Goal: Task Accomplishment & Management: Use online tool/utility

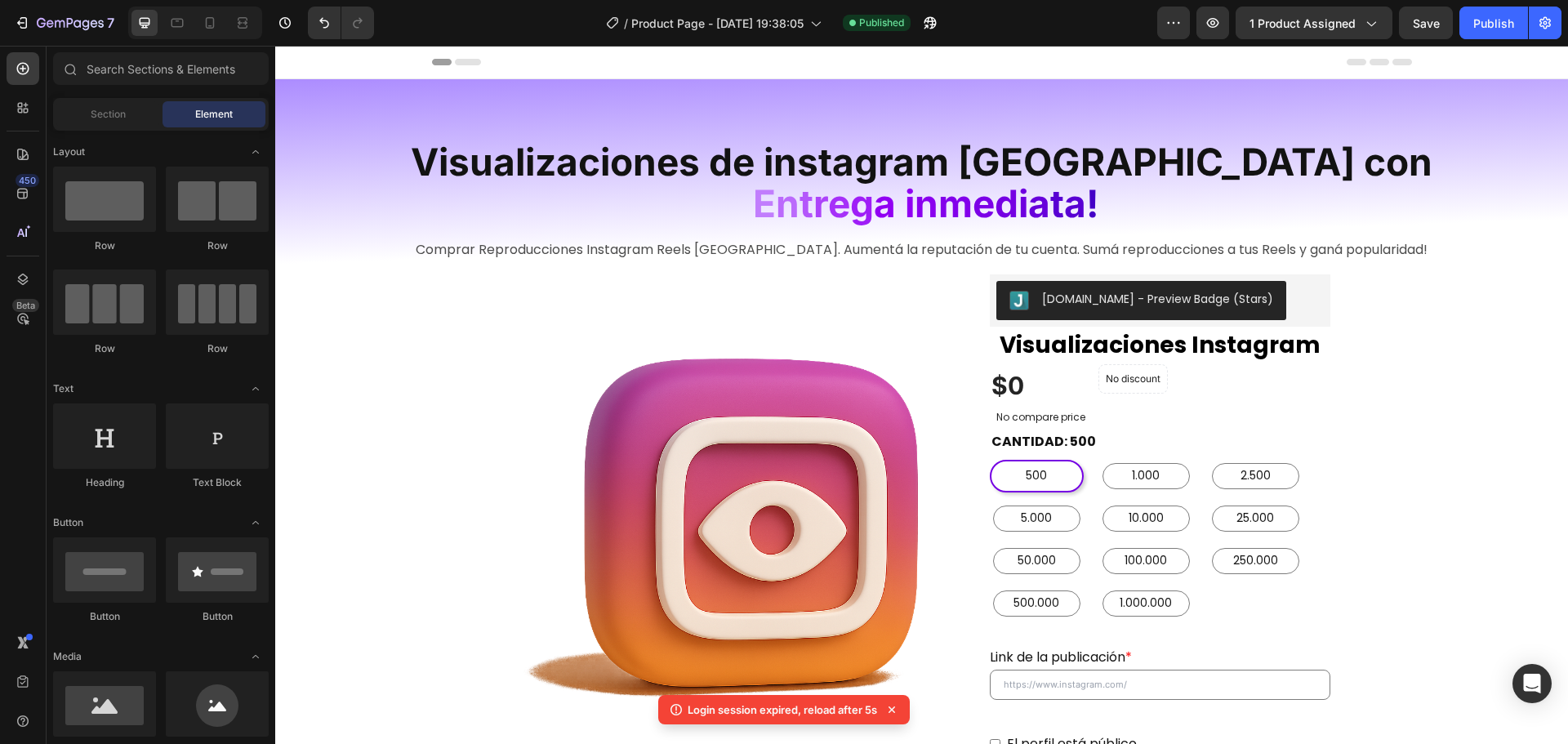
scroll to position [155, 0]
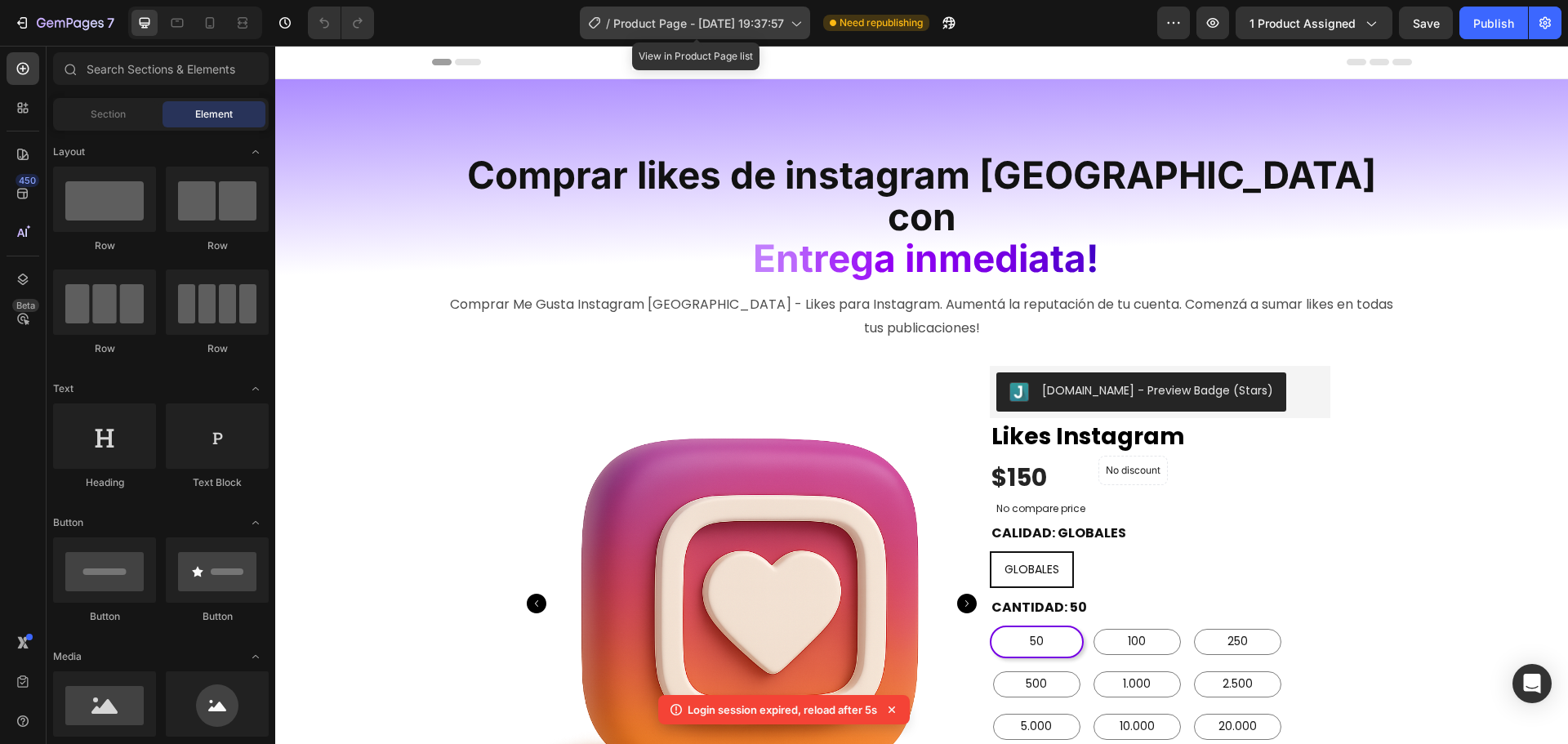
click at [733, 24] on span "Product Page - [DATE] 19:37:57" at bounding box center [698, 24] width 170 height 17
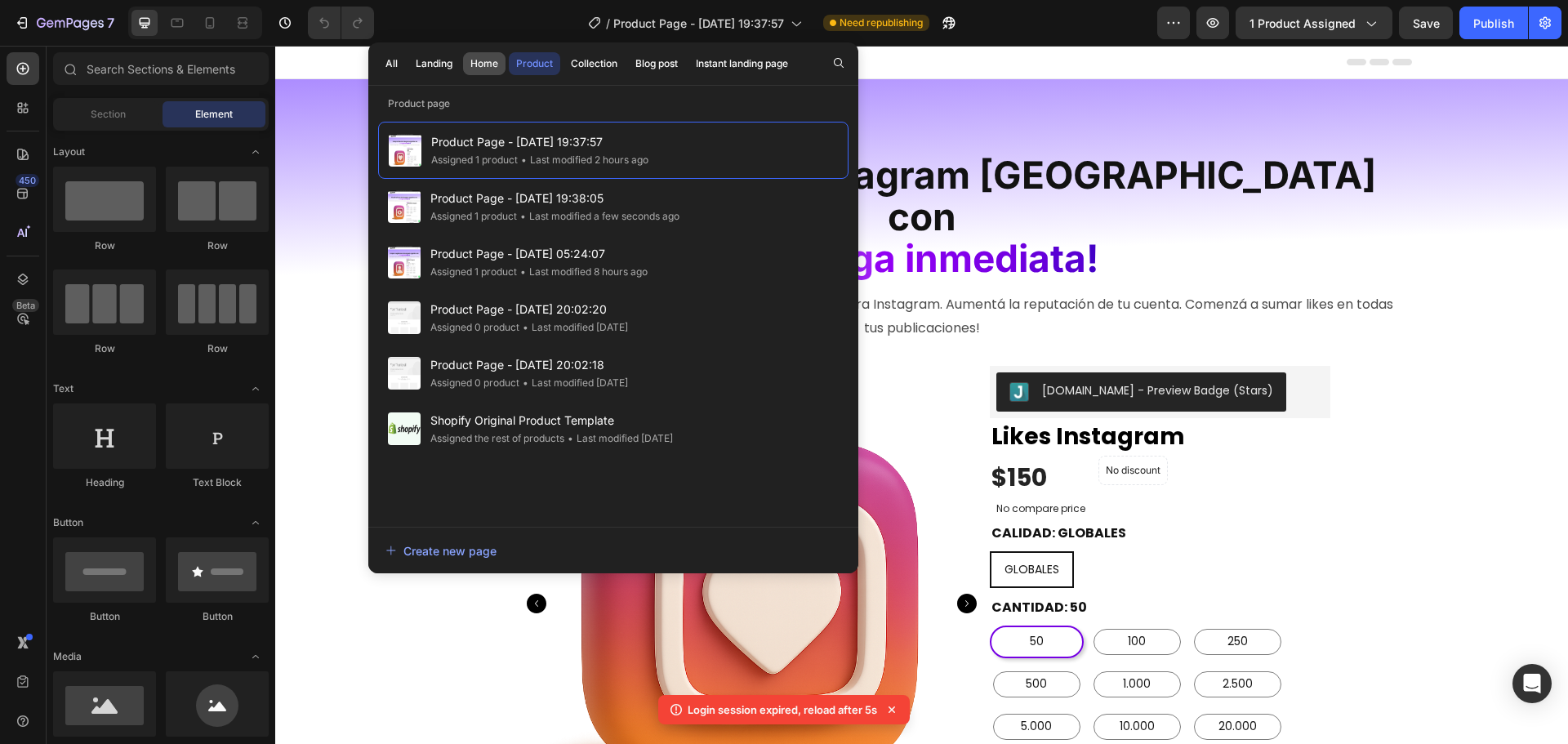
click at [498, 63] on button "Home" at bounding box center [484, 64] width 43 height 23
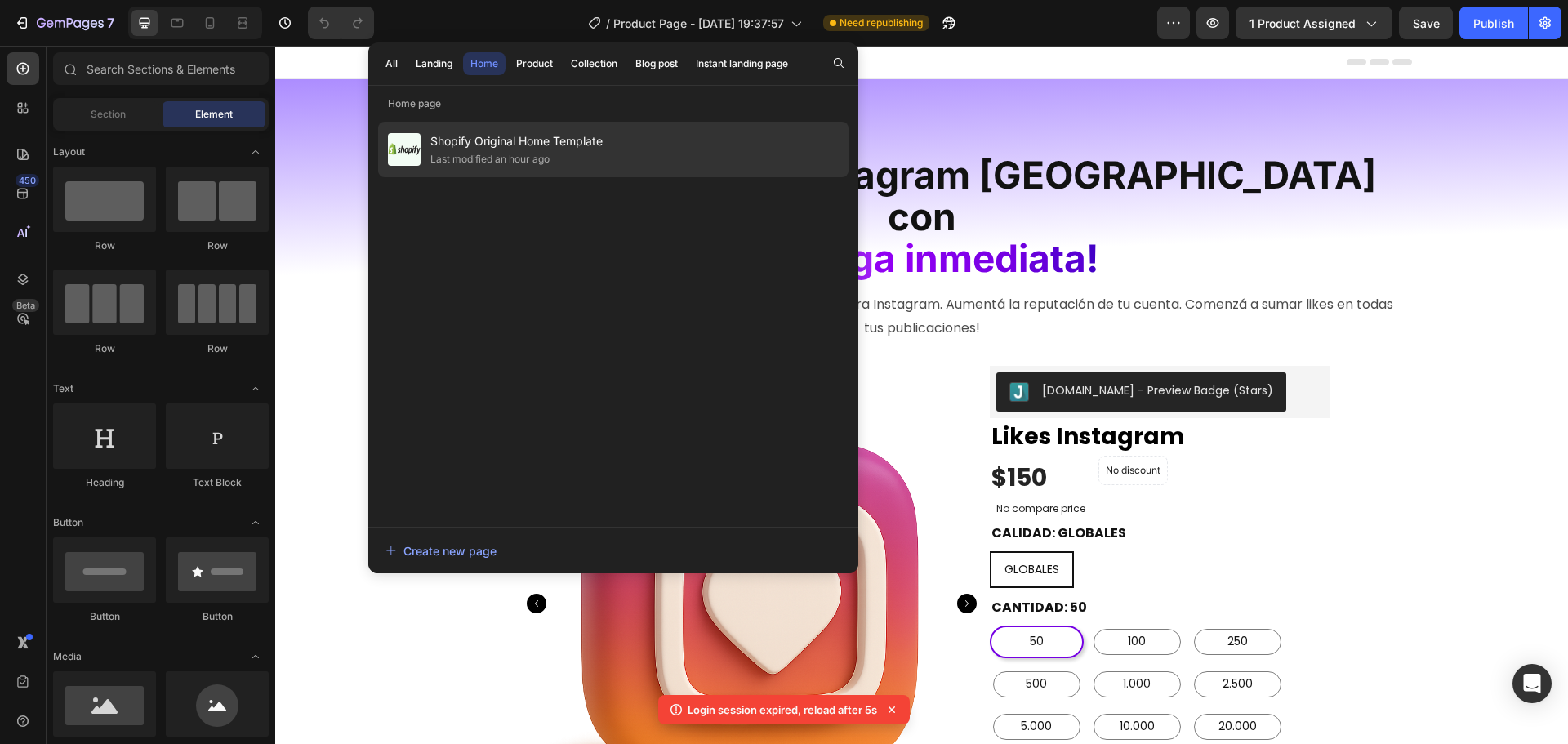
click at [570, 148] on span "Shopify Original Home Template" at bounding box center [516, 141] width 172 height 19
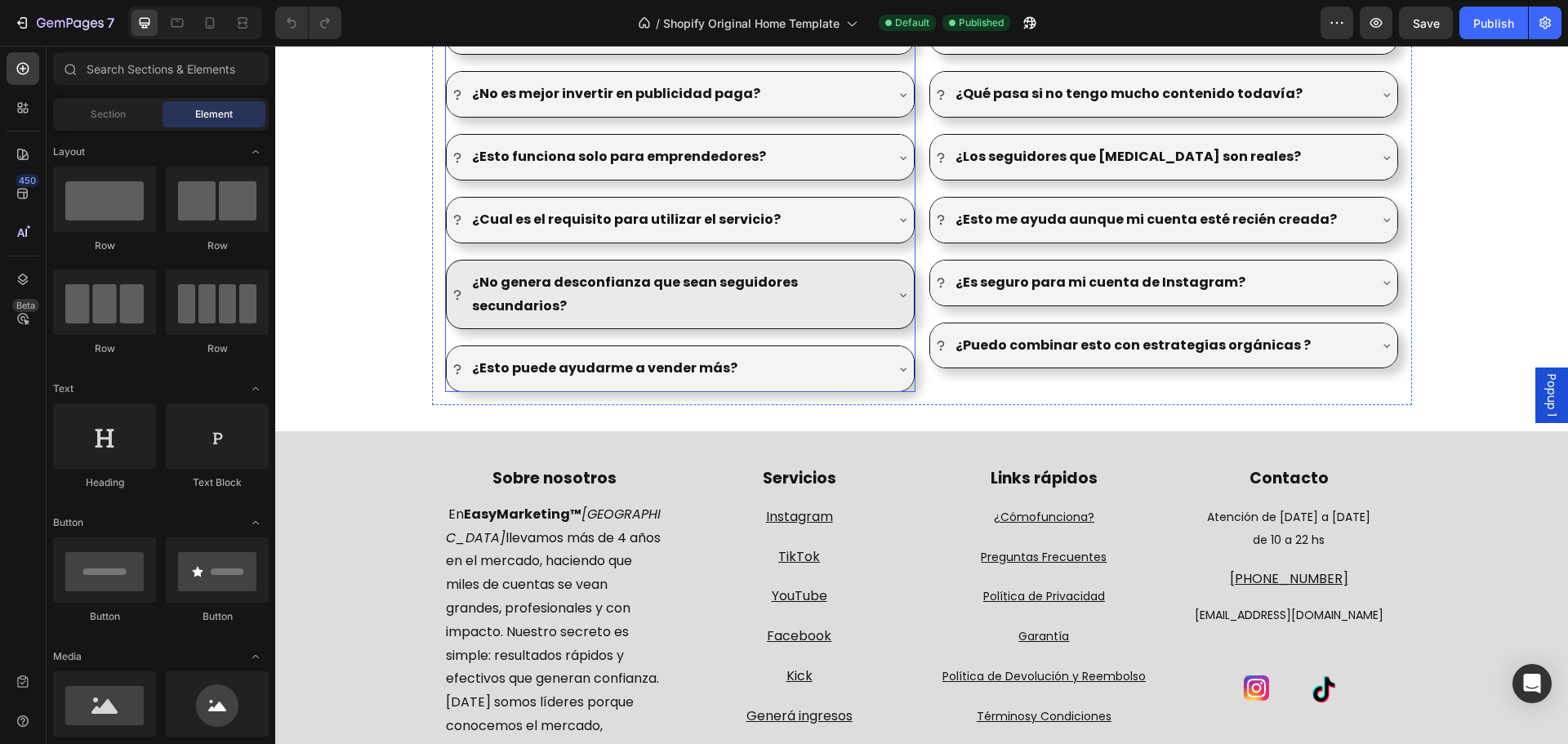
scroll to position [2204, 0]
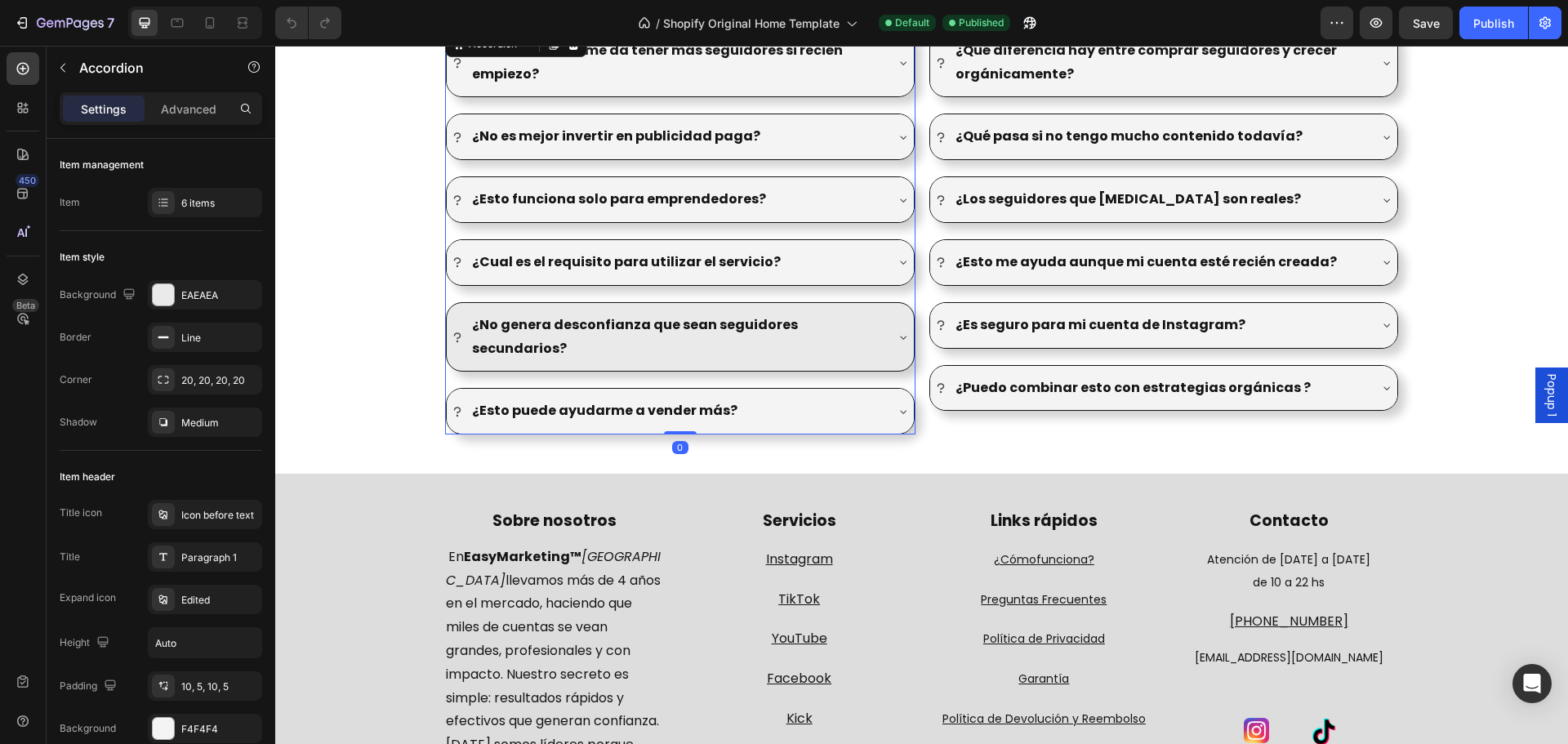
click at [878, 325] on div "¿No genera desconfianza que sean seguidores secundarios?" at bounding box center [680, 337] width 467 height 69
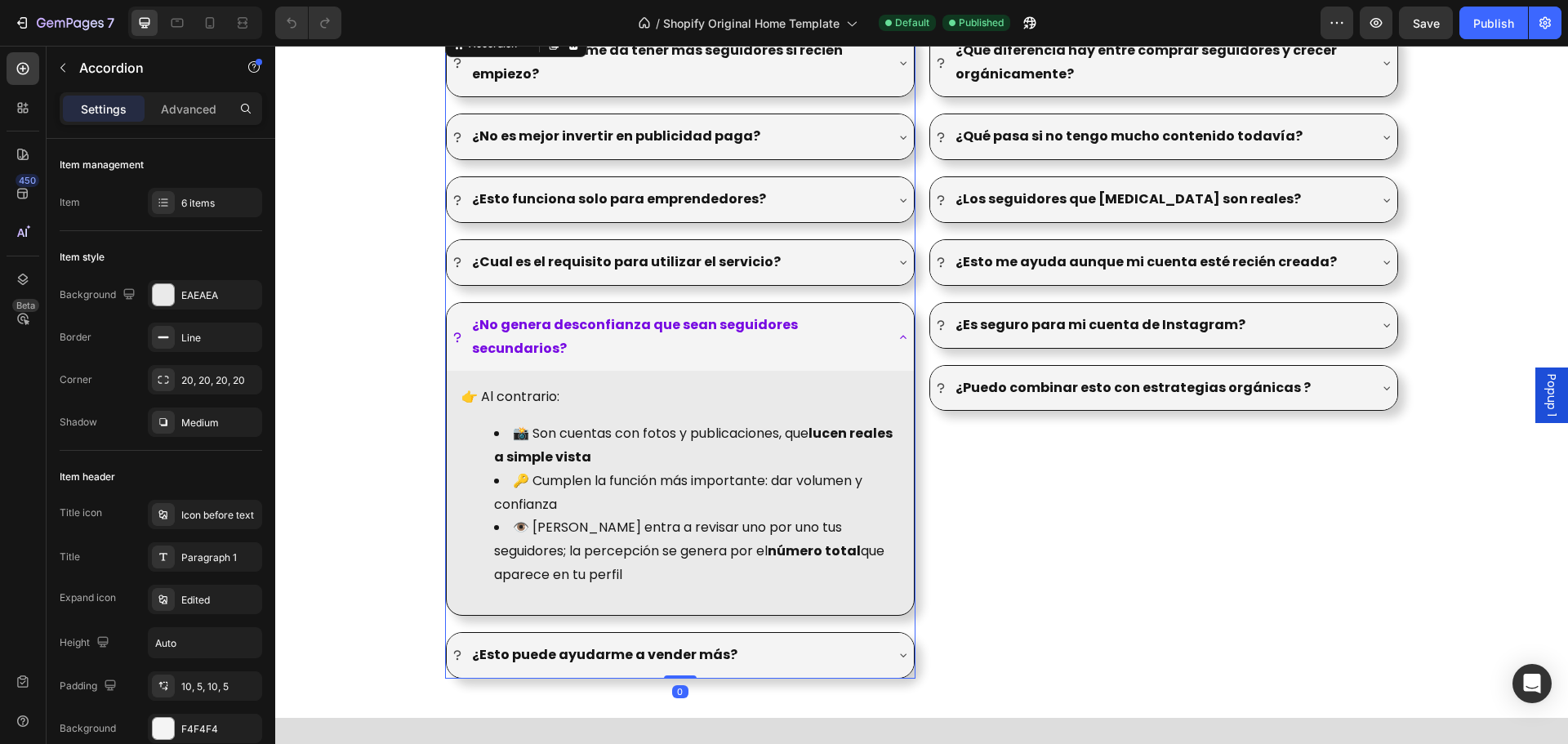
click at [704, 325] on strong "¿No genera desconfianza que sean seguidores secundarios?" at bounding box center [634, 336] width 326 height 43
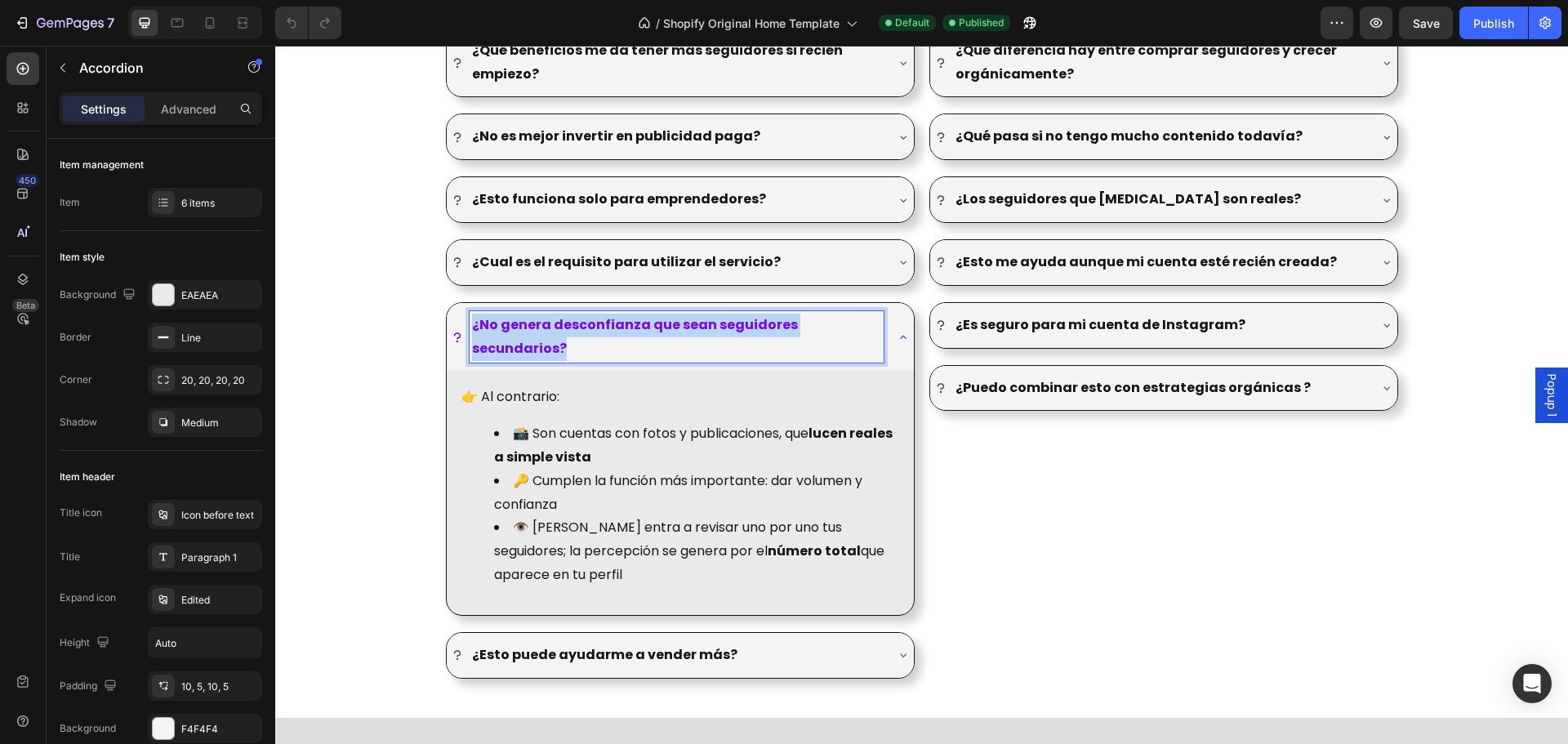
click at [704, 325] on strong "¿No genera desconfianza que sean seguidores secundarios?" at bounding box center [634, 336] width 326 height 43
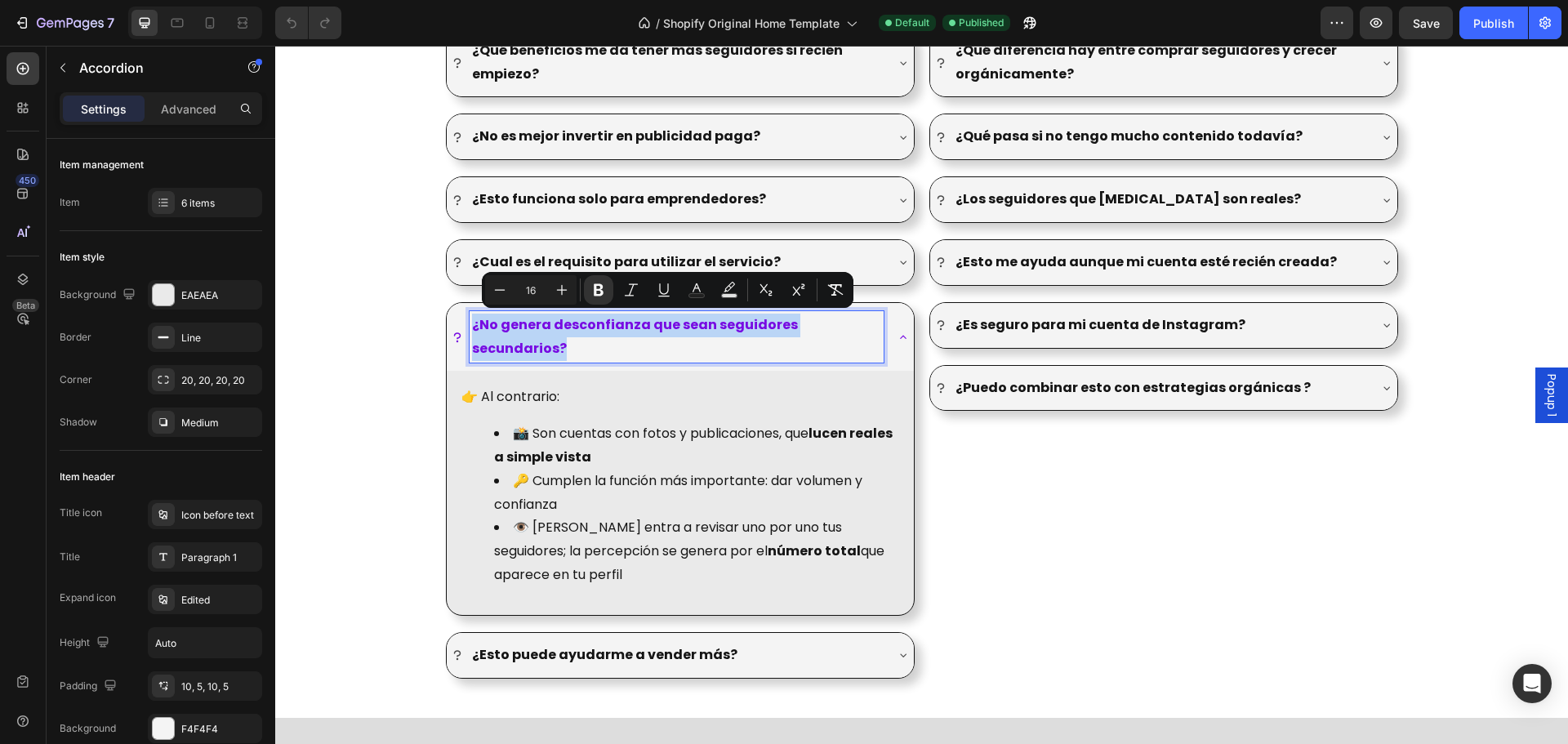
click at [658, 327] on strong "¿No genera desconfianza que sean seguidores secundarios?" at bounding box center [634, 336] width 326 height 43
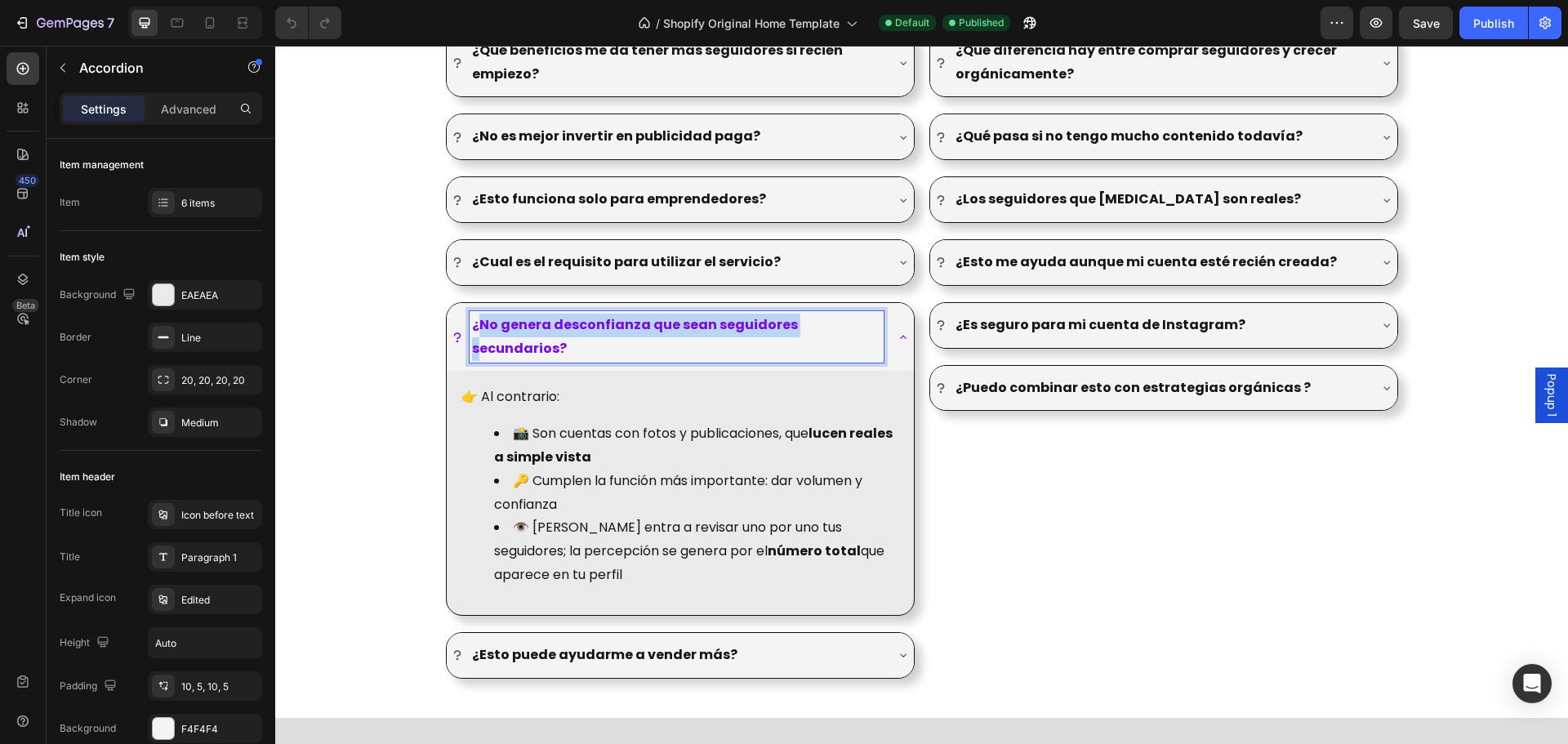
drag, startPoint x: 472, startPoint y: 321, endPoint x: 791, endPoint y: 326, distance: 319.0
click at [791, 326] on strong "¿No genera desconfianza que sean seguidores secundarios?" at bounding box center [634, 336] width 326 height 43
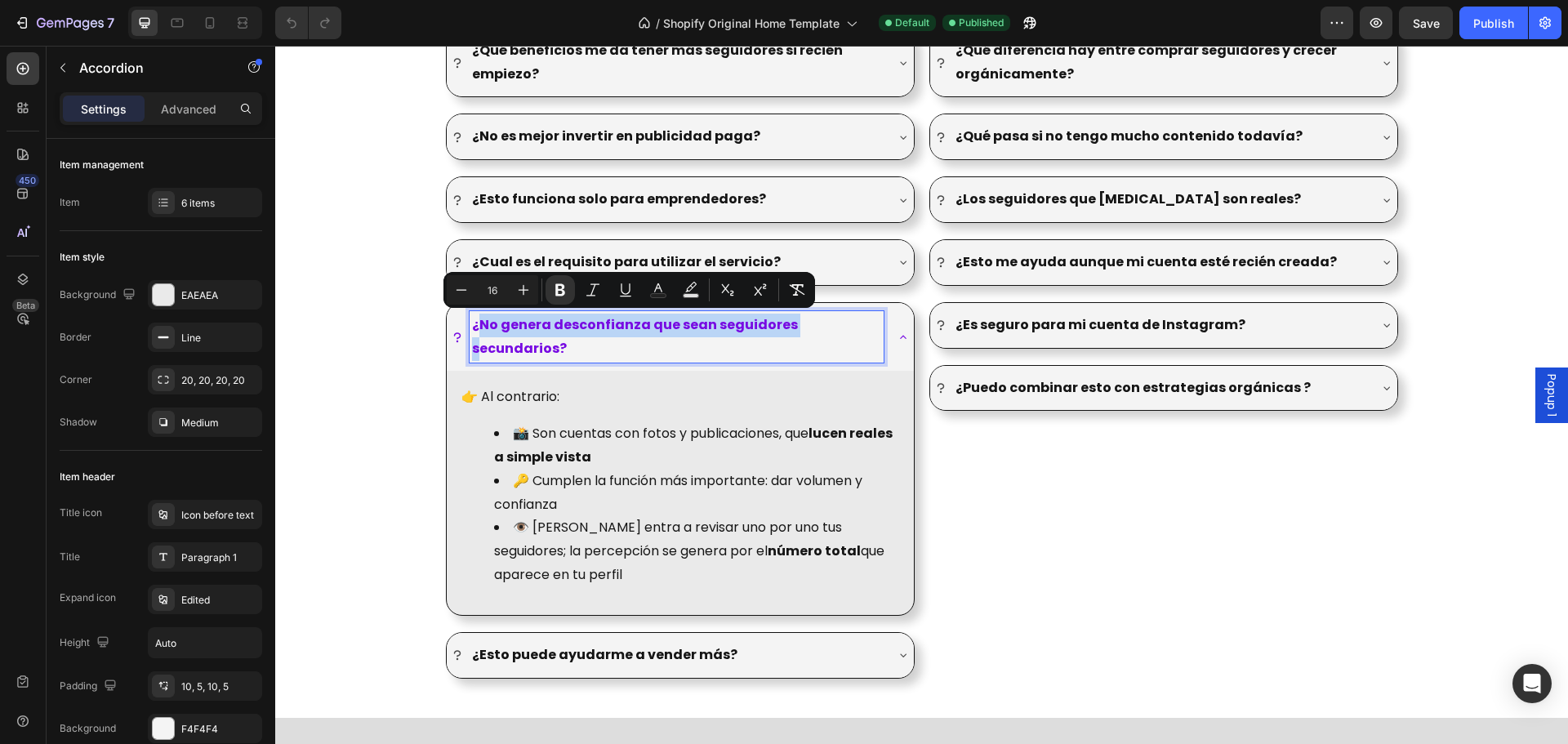
click at [791, 326] on strong "¿No genera desconfianza que sean seguidores secundarios?" at bounding box center [634, 336] width 326 height 43
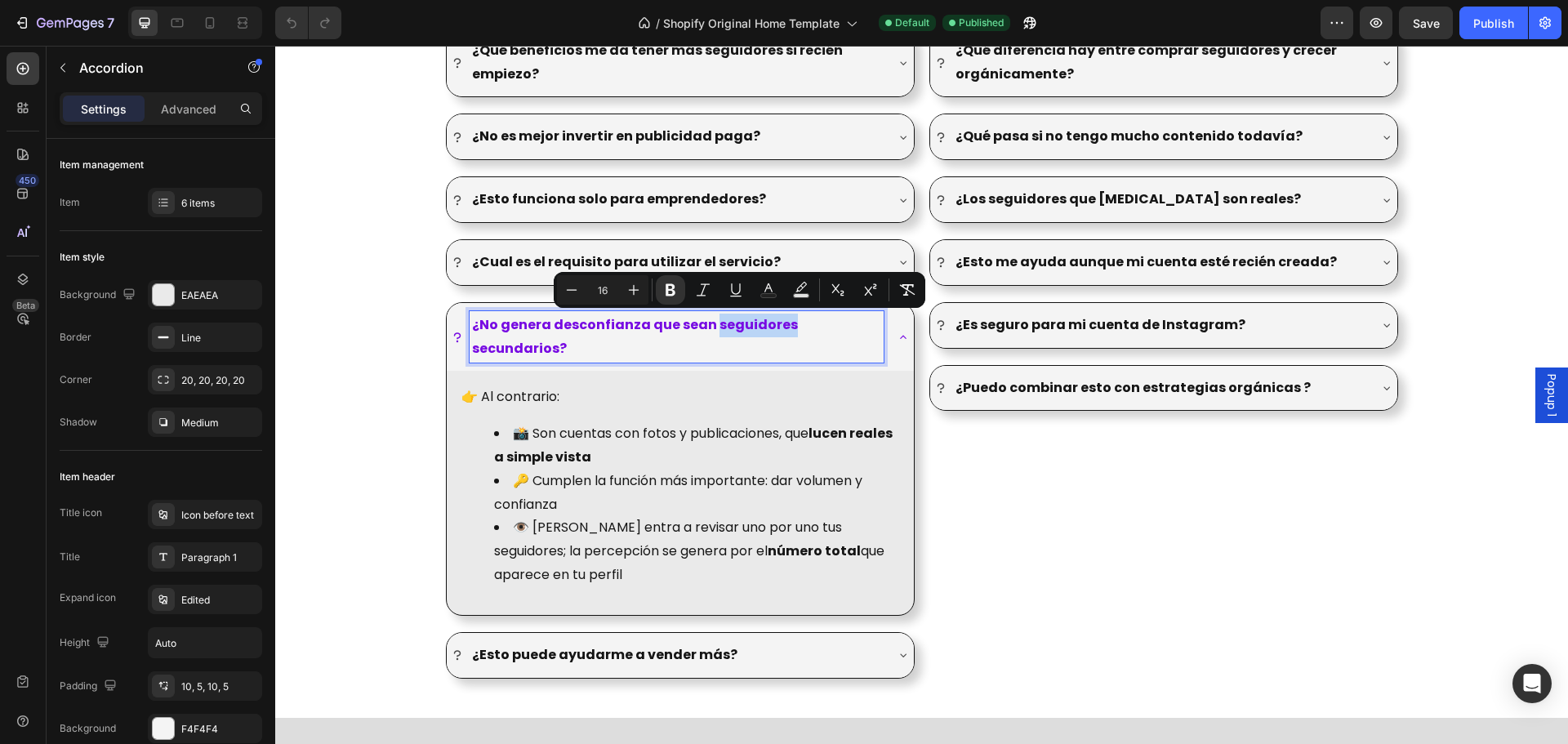
drag, startPoint x: 706, startPoint y: 322, endPoint x: 777, endPoint y: 320, distance: 71.0
click at [777, 320] on strong "¿No genera desconfianza que sean seguidores secundarios?" at bounding box center [634, 336] width 326 height 43
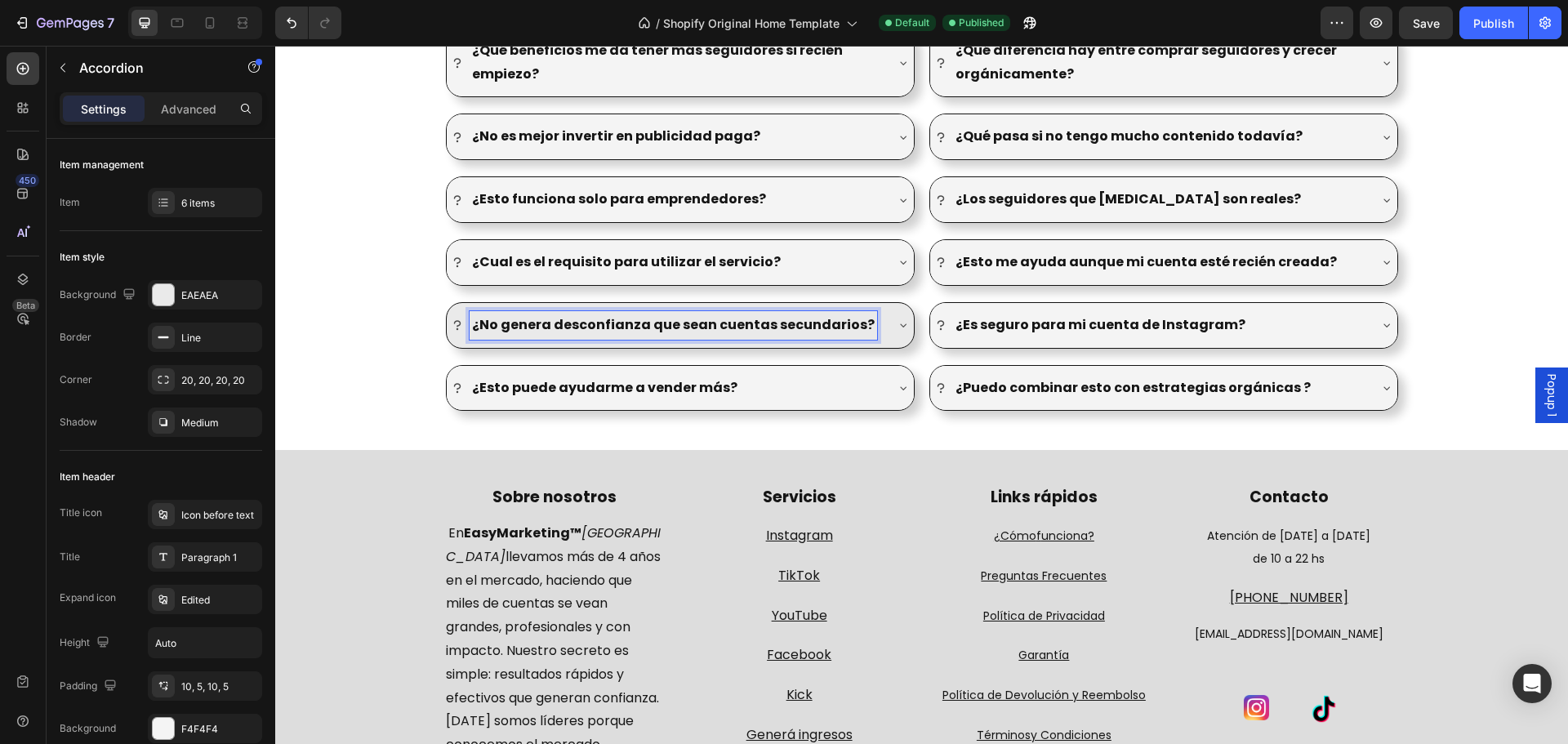
click at [838, 327] on strong "¿No genera desconfianza que sean cuentas secundarios?" at bounding box center [673, 325] width 403 height 19
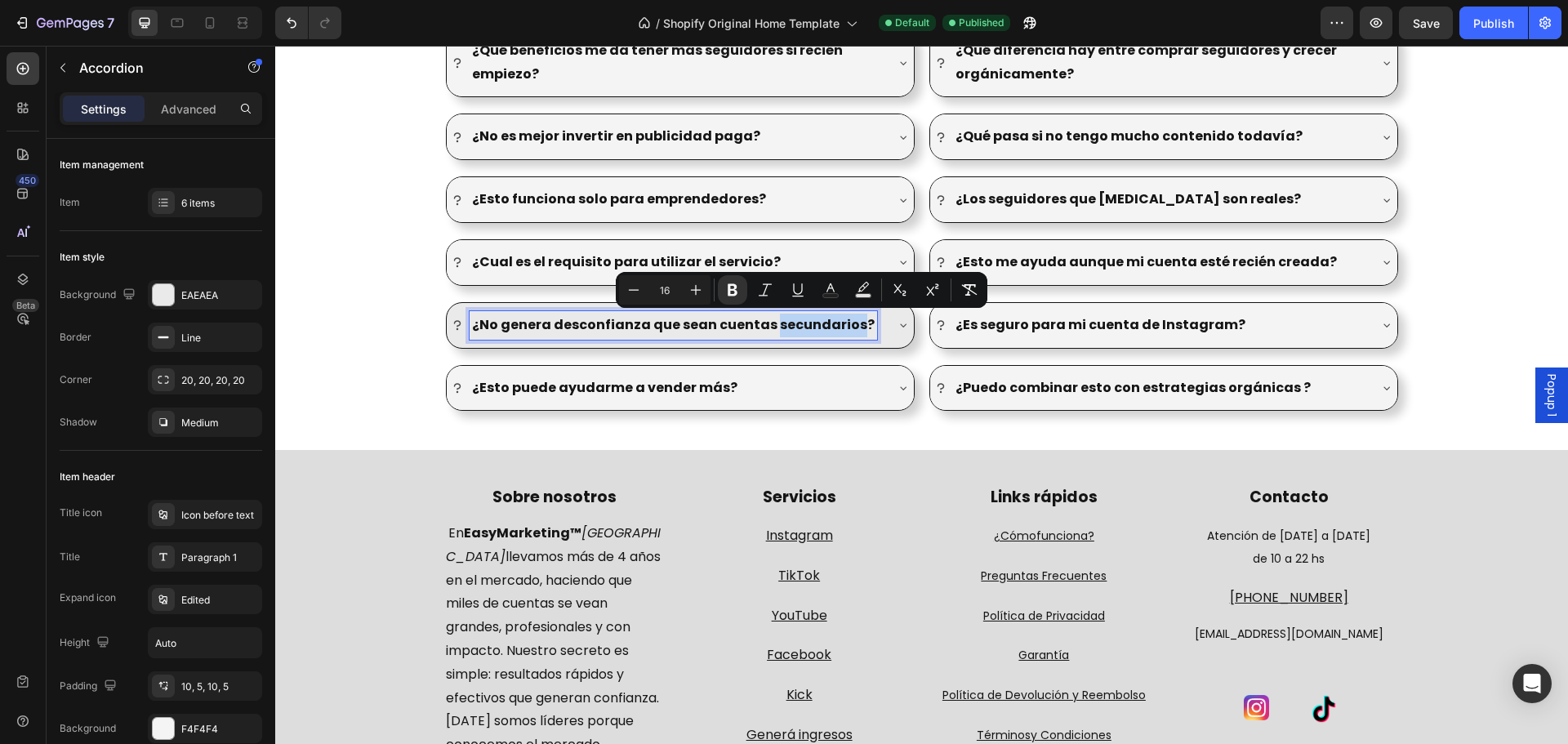
click at [837, 327] on strong "¿No genera desconfianza que sean cuentas secundarios?" at bounding box center [673, 325] width 403 height 19
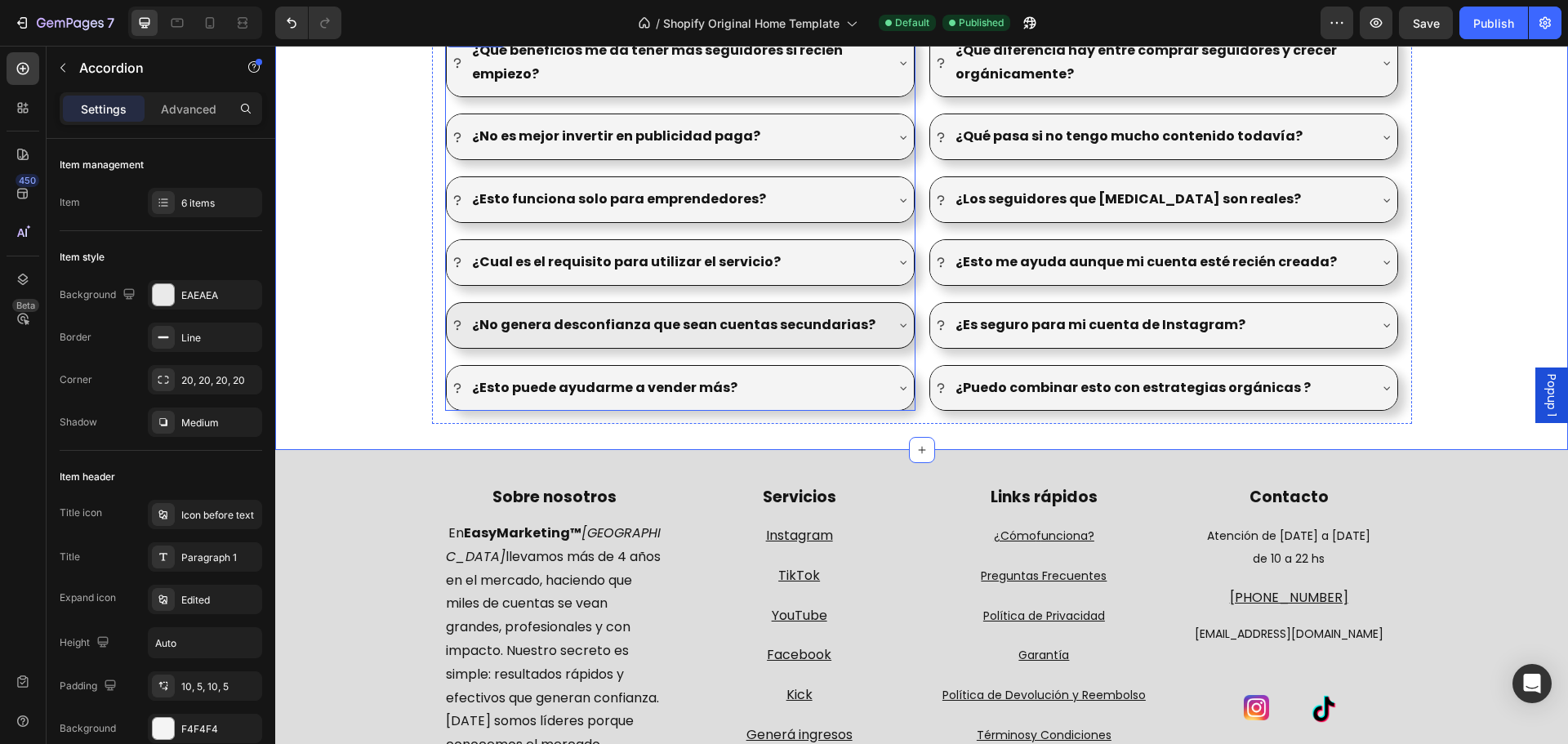
click at [896, 323] on icon at bounding box center [902, 325] width 13 height 13
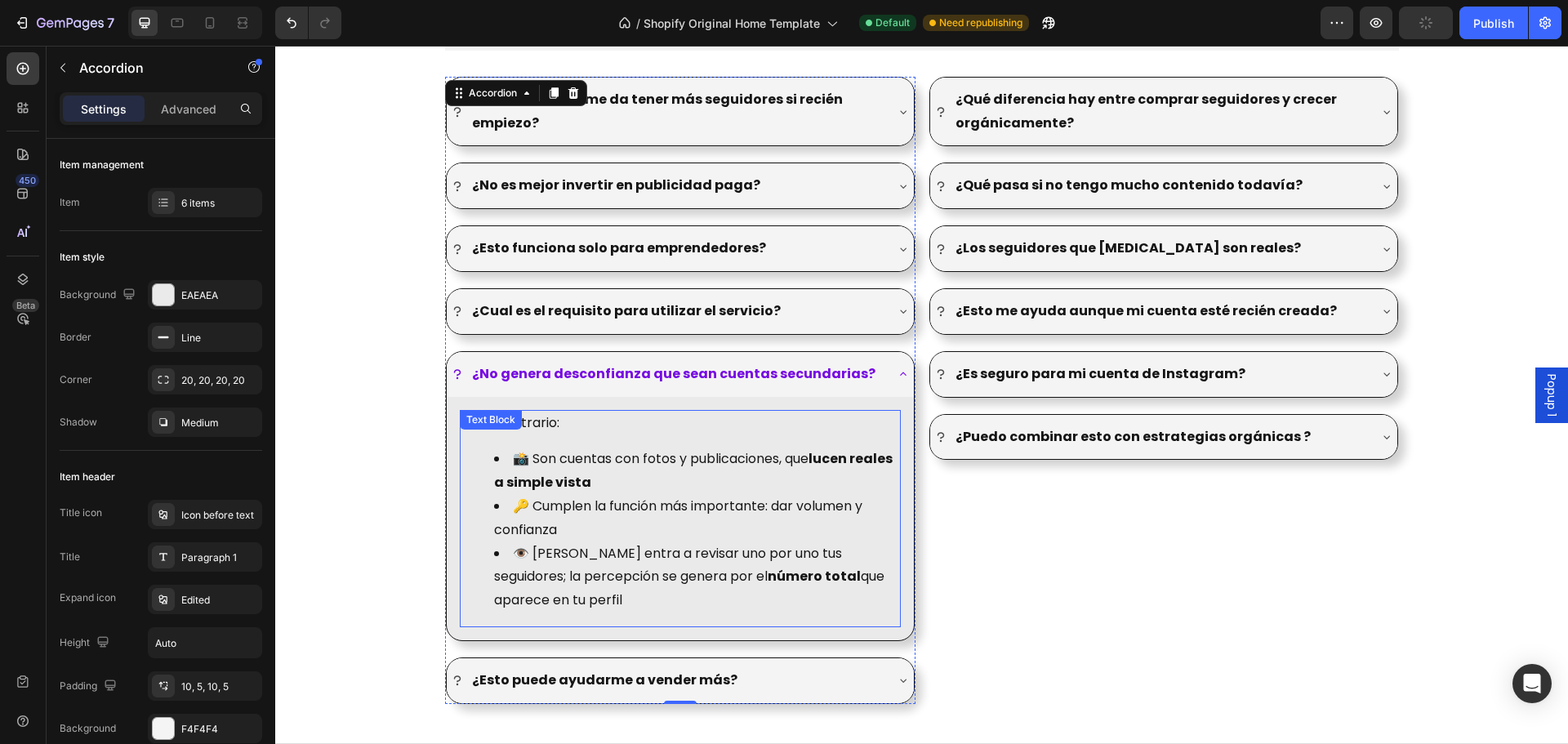
scroll to position [2123, 0]
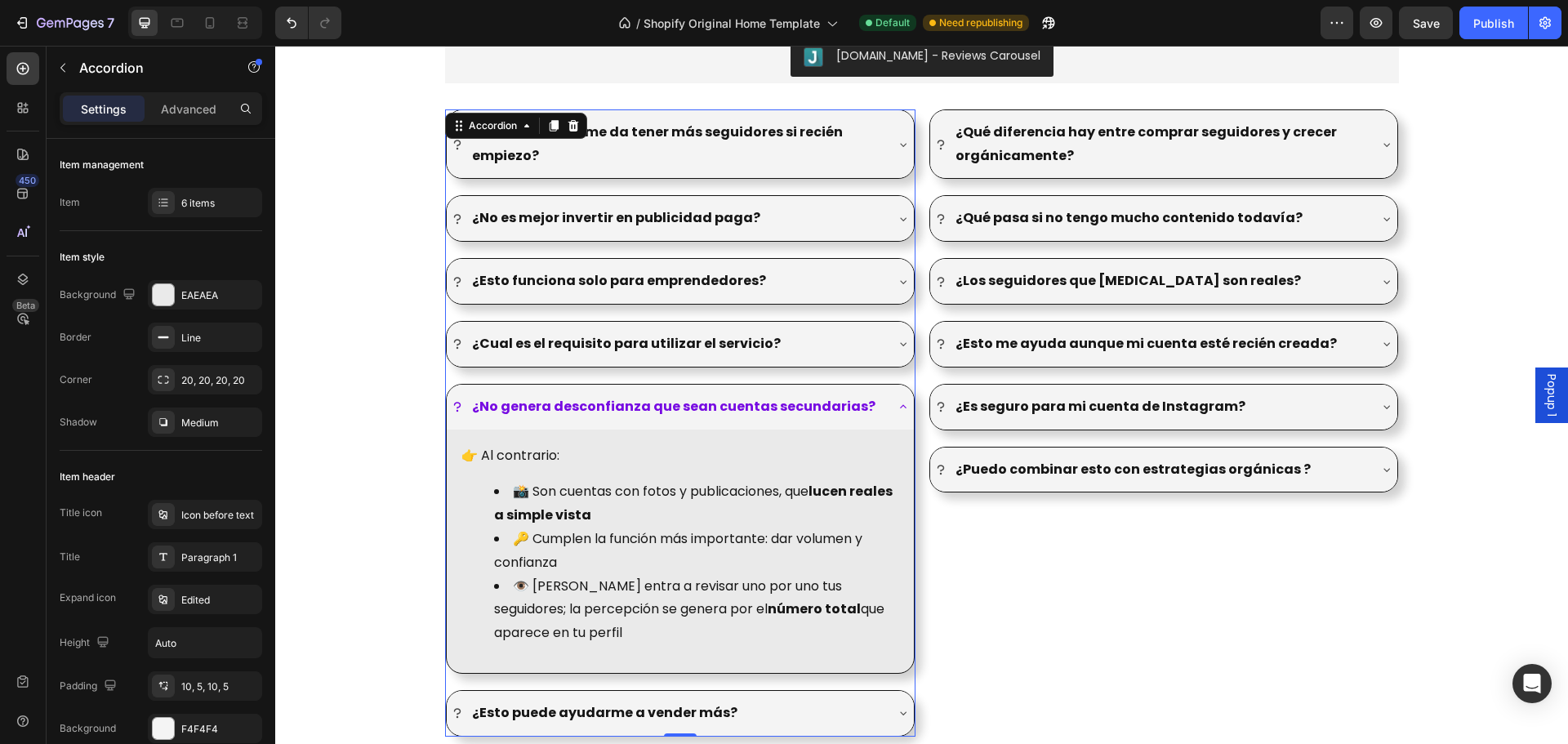
click at [896, 404] on icon at bounding box center [902, 406] width 13 height 13
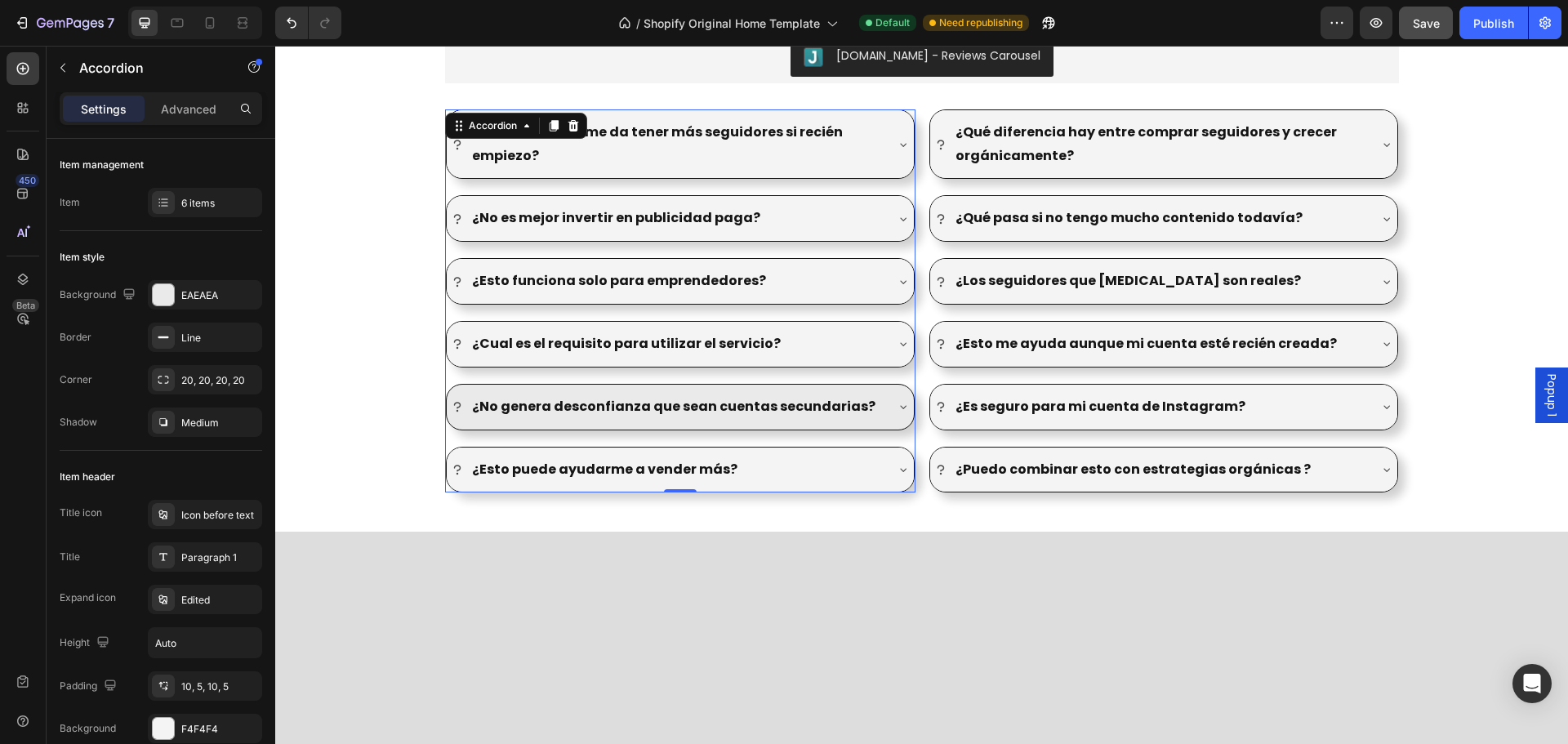
click at [1430, 18] on span "Save" at bounding box center [1426, 24] width 27 height 14
click at [1498, 16] on div "Publish" at bounding box center [1493, 24] width 41 height 17
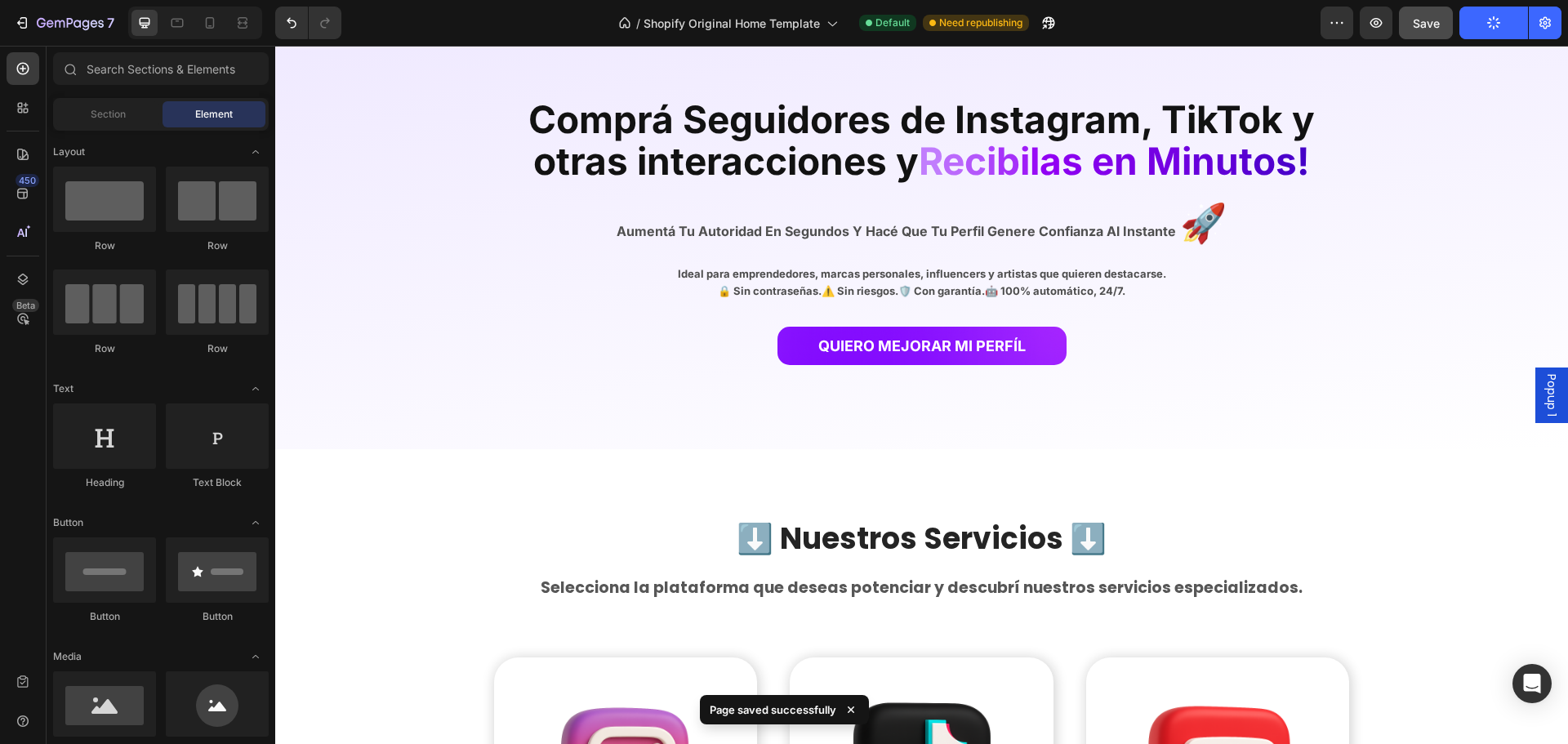
scroll to position [0, 0]
